Goal: Task Accomplishment & Management: Manage account settings

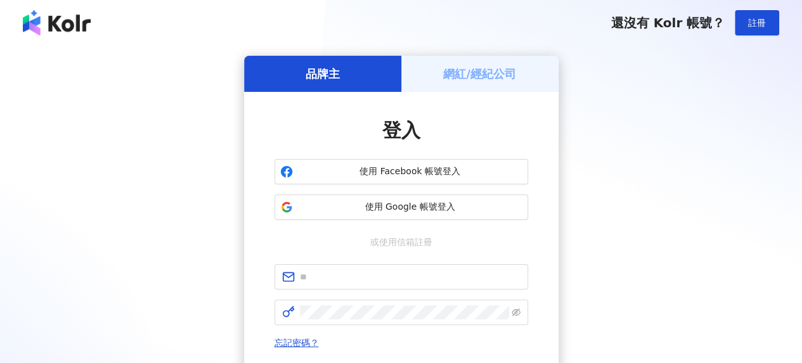
click at [490, 51] on div "品牌主 網紅/經紀公司 登入 使用 Facebook 帳號登入 使用 Google 帳號登入 或使用信箱註冊 忘記密碼？ 登入 還沒有 Kolr 帳號？ 立即…" at bounding box center [401, 252] width 802 height 412
click at [487, 70] on h5 "網紅/經紀公司" at bounding box center [479, 74] width 73 height 16
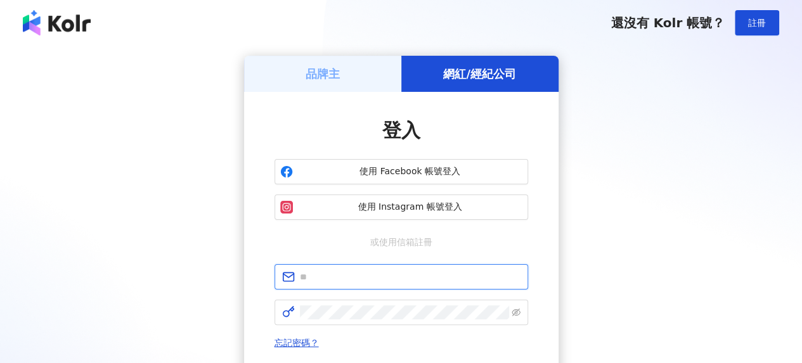
click at [366, 275] on input "text" at bounding box center [410, 277] width 221 height 14
type input "**********"
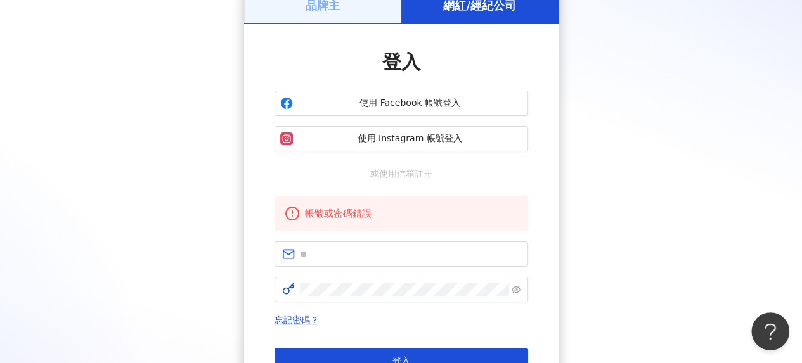
scroll to position [127, 0]
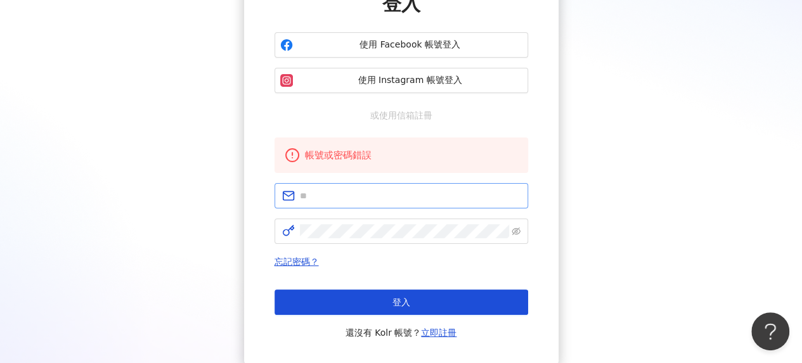
drag, startPoint x: 434, startPoint y: 179, endPoint x: 434, endPoint y: 195, distance: 15.9
click at [434, 179] on div "帳號或密碼錯誤 忘記密碼？ 登入 還沒有 Kolr 帳號？ 立即註冊" at bounding box center [402, 239] width 254 height 203
click at [434, 197] on input "text" at bounding box center [410, 196] width 221 height 14
drag, startPoint x: 391, startPoint y: 200, endPoint x: 329, endPoint y: 179, distance: 65.6
click at [260, 180] on div "**********" at bounding box center [401, 165] width 315 height 401
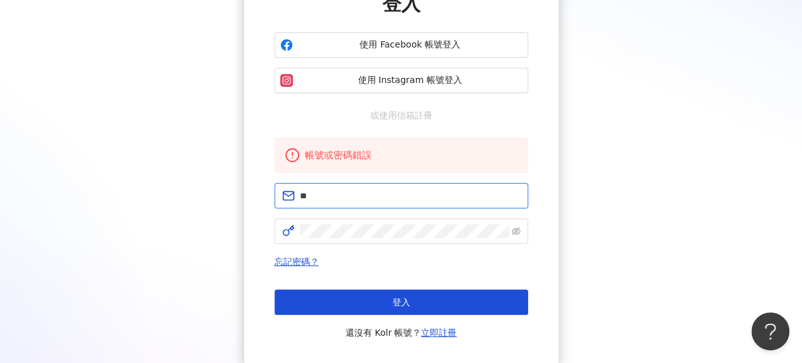
type input "*"
click at [381, 192] on input "text" at bounding box center [410, 196] width 221 height 14
type input "**********"
click button "登入" at bounding box center [402, 302] width 254 height 25
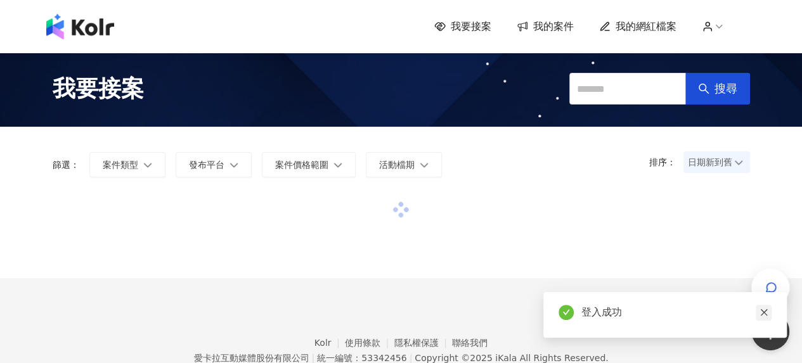
click at [763, 310] on icon "close" at bounding box center [764, 312] width 9 height 9
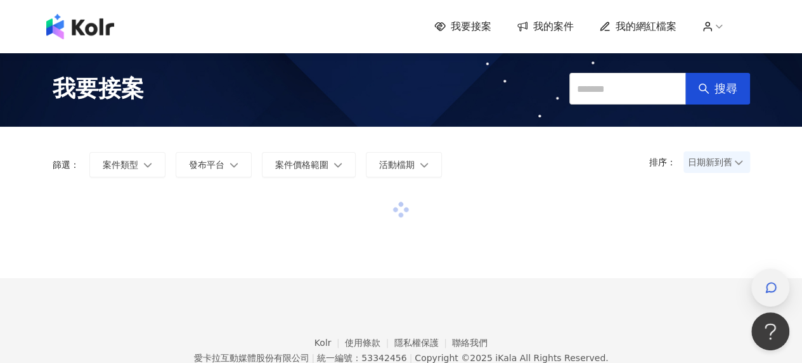
click at [767, 286] on icon "button" at bounding box center [772, 288] width 10 height 10
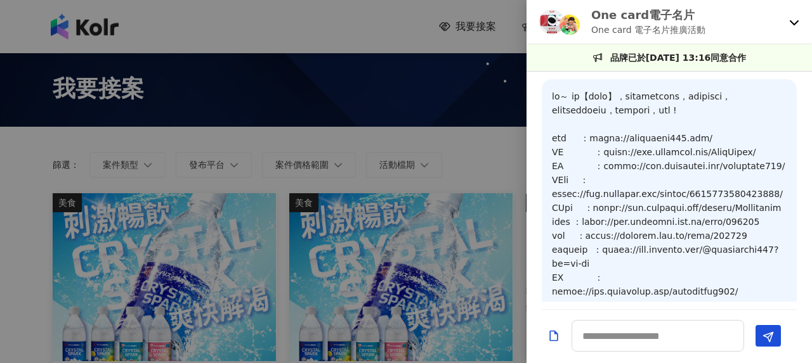
scroll to position [1338, 0]
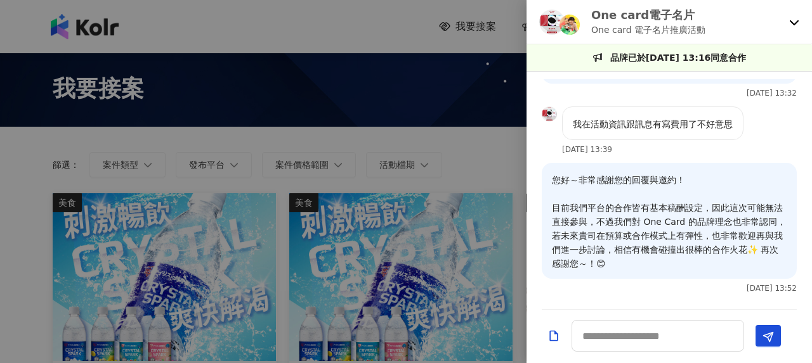
click at [796, 20] on icon at bounding box center [794, 22] width 10 height 10
click at [429, 166] on div at bounding box center [406, 181] width 812 height 363
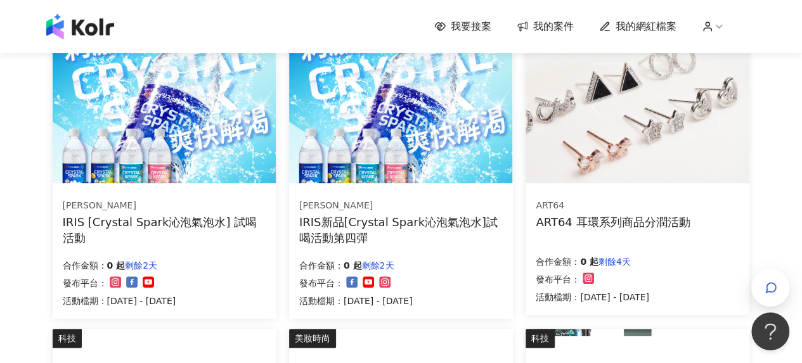
scroll to position [254, 0]
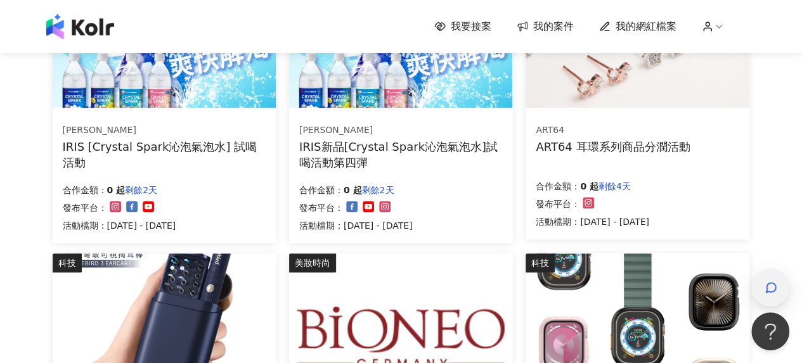
click at [772, 289] on icon "button" at bounding box center [771, 288] width 13 height 13
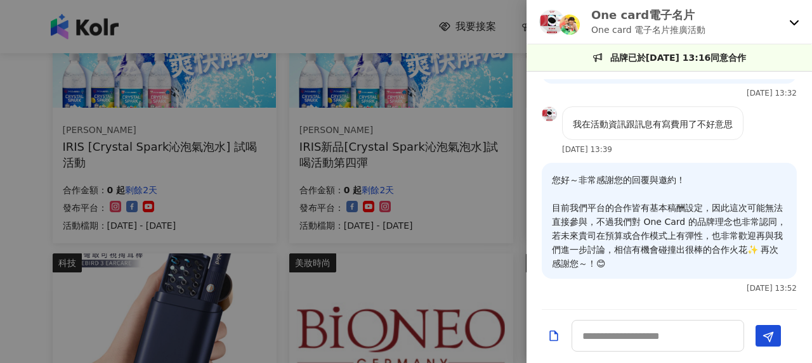
click at [793, 21] on icon at bounding box center [794, 22] width 10 height 10
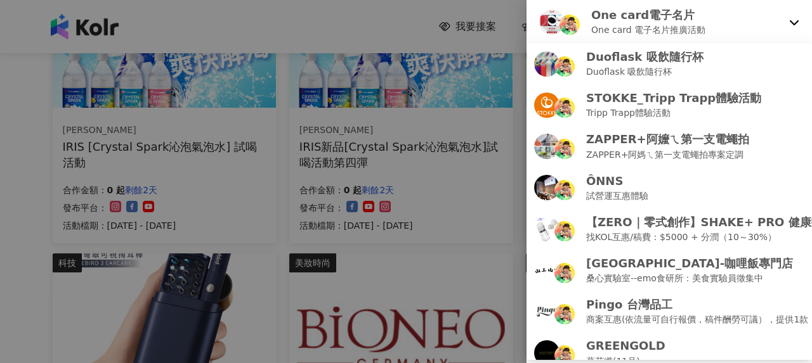
click at [444, 144] on div at bounding box center [406, 181] width 812 height 363
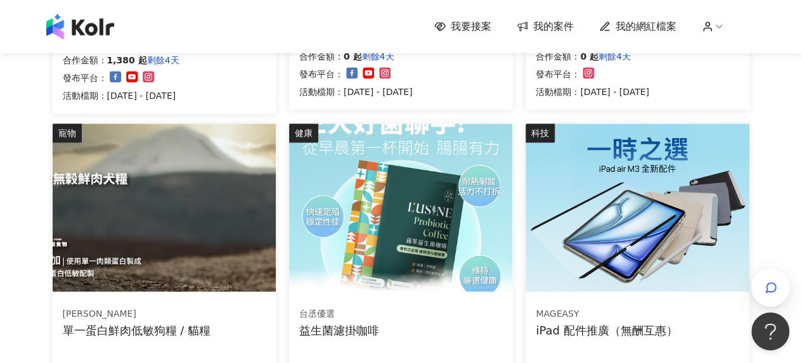
scroll to position [888, 0]
